Goal: Task Accomplishment & Management: Use online tool/utility

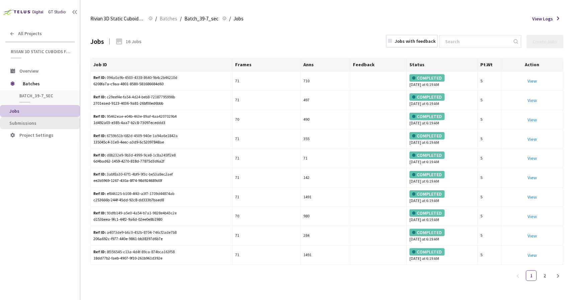
click at [29, 122] on span "Submissions" at bounding box center [22, 123] width 27 height 6
click at [30, 96] on span "Batch_39-7_sec" at bounding box center [44, 96] width 50 height 6
click at [36, 82] on span "Batches" at bounding box center [46, 83] width 46 height 13
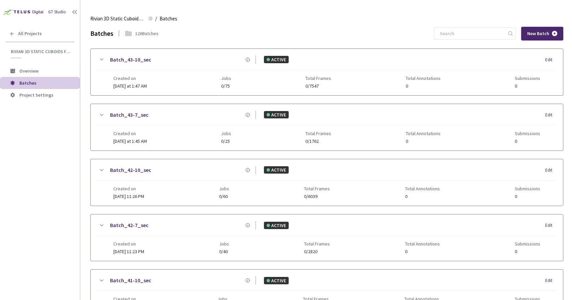
scroll to position [277, 0]
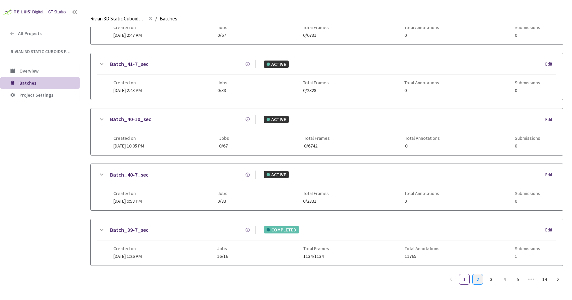
drag, startPoint x: 481, startPoint y: 277, endPoint x: 477, endPoint y: 274, distance: 4.4
click at [481, 277] on link "2" at bounding box center [478, 279] width 10 height 10
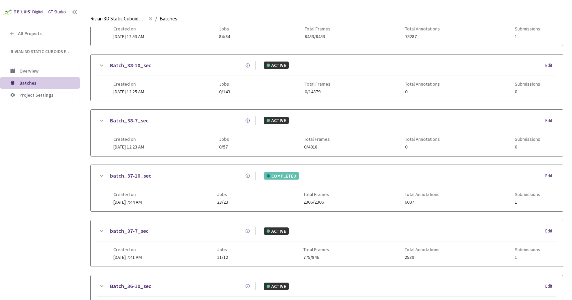
scroll to position [0, 0]
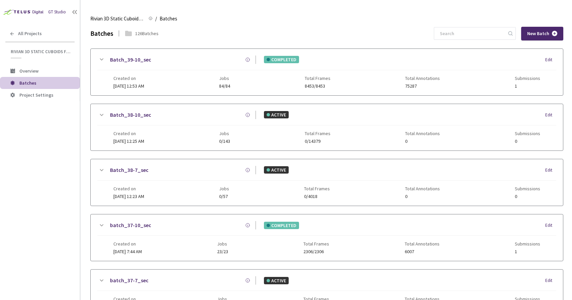
click at [132, 60] on link "Batch_39-10_sec" at bounding box center [130, 60] width 41 height 8
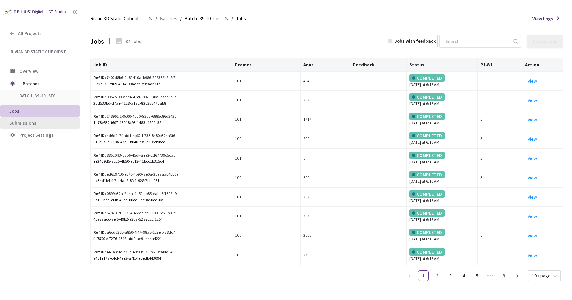
click at [24, 124] on span "Submissions" at bounding box center [22, 123] width 27 height 6
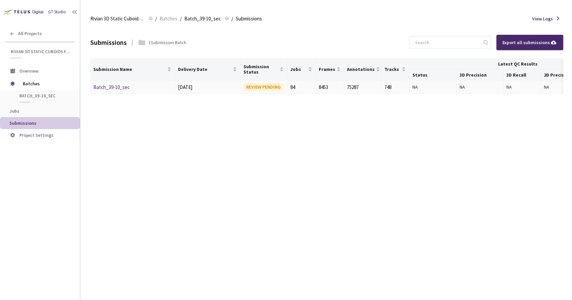
click at [122, 85] on link "Batch_39-10_sec" at bounding box center [111, 87] width 36 height 6
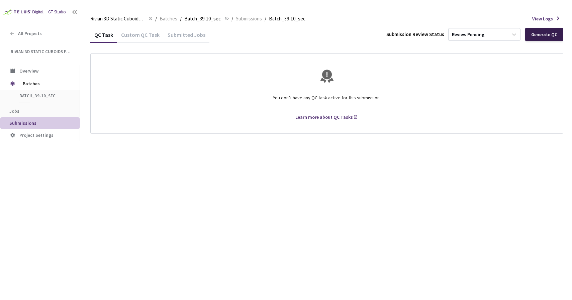
click at [537, 35] on div "Generate QC" at bounding box center [544, 34] width 26 height 5
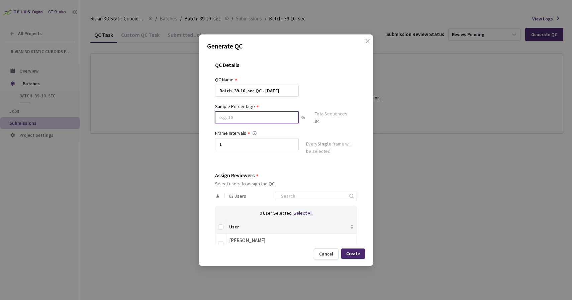
click at [276, 115] on input at bounding box center [257, 117] width 84 height 12
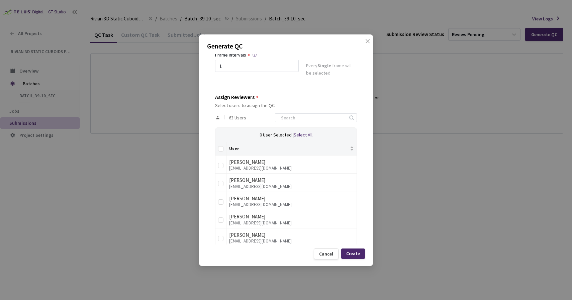
scroll to position [227, 0]
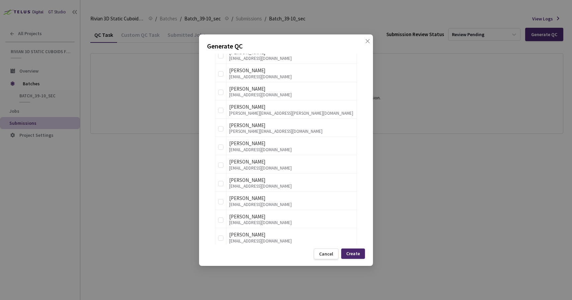
type input "80"
click at [205, 151] on div "Generate QC QC Details QC Name Batch_39-10_sec QC - [DATE] Sample Percentage 80…" at bounding box center [286, 150] width 174 height 232
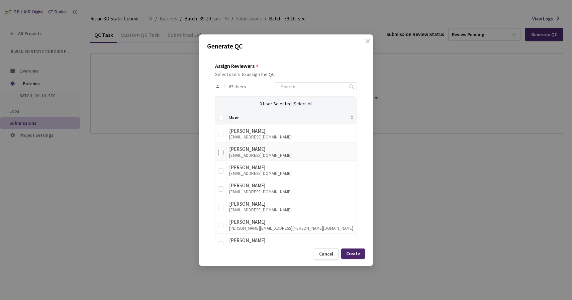
click at [222, 152] on input "checkbox" at bounding box center [220, 152] width 5 height 5
checkbox input "true"
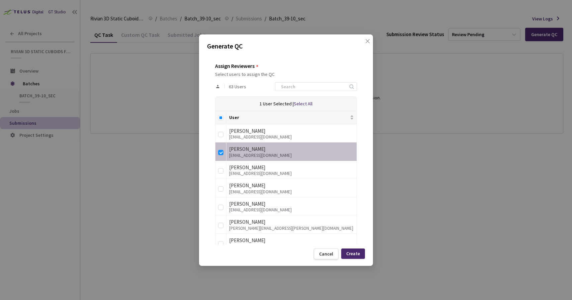
scroll to position [879, 0]
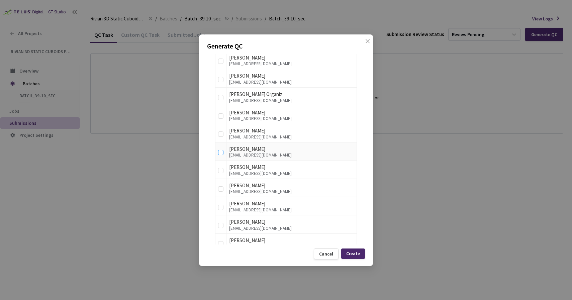
drag, startPoint x: 220, startPoint y: 152, endPoint x: 221, endPoint y: 146, distance: 5.8
click at [220, 152] on input "checkbox" at bounding box center [220, 152] width 5 height 5
checkbox input "true"
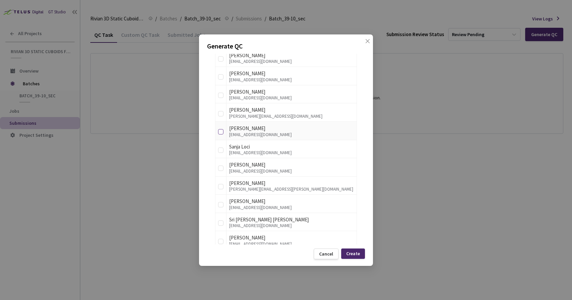
click at [220, 131] on input "checkbox" at bounding box center [220, 131] width 5 height 5
checkbox input "true"
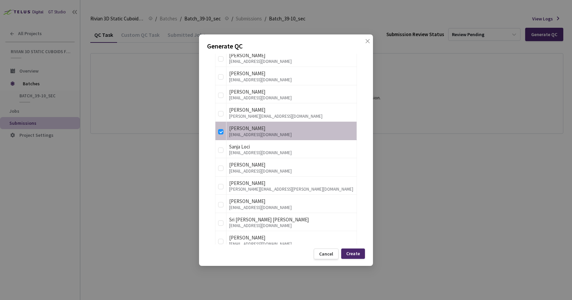
click at [354, 251] on div "Create" at bounding box center [353, 253] width 14 height 5
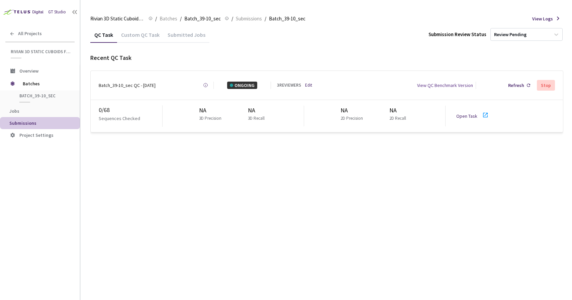
click at [459, 111] on div "Open Task" at bounding box center [474, 116] width 37 height 10
